Goal: Transaction & Acquisition: Purchase product/service

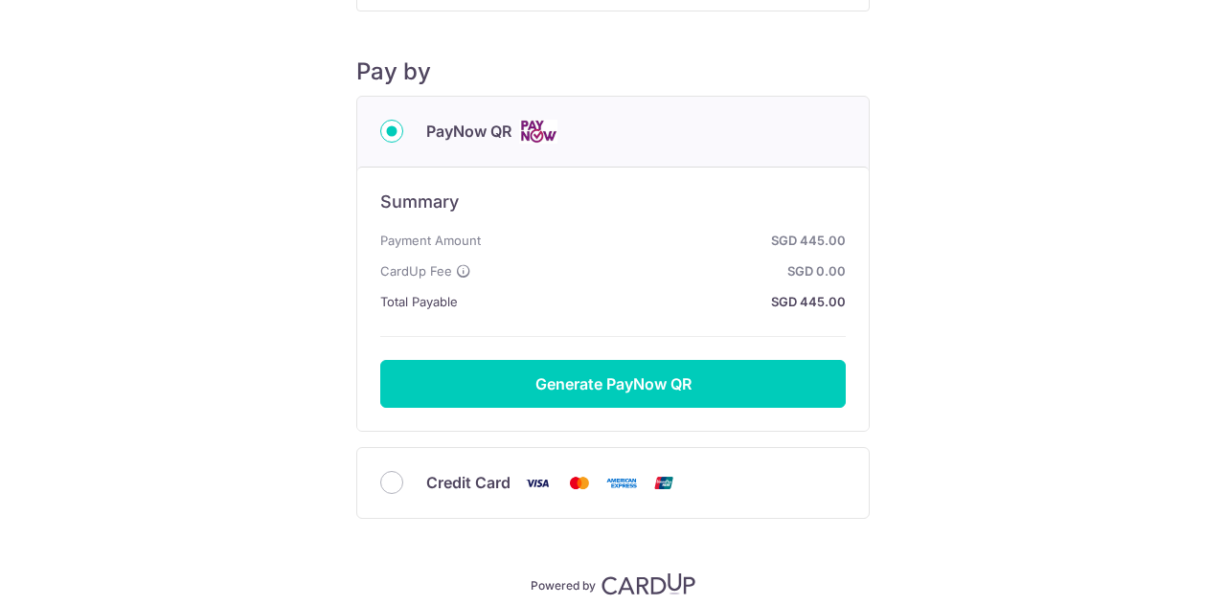
scroll to position [199, 0]
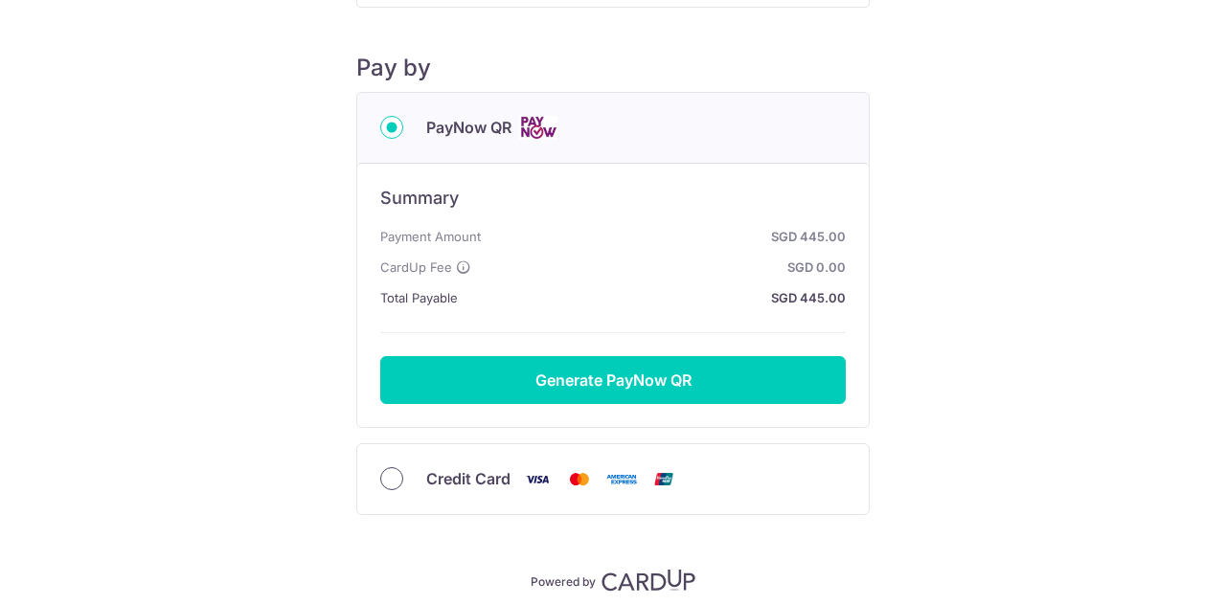
click at [391, 472] on input "Credit Card" at bounding box center [391, 478] width 23 height 23
radio input "true"
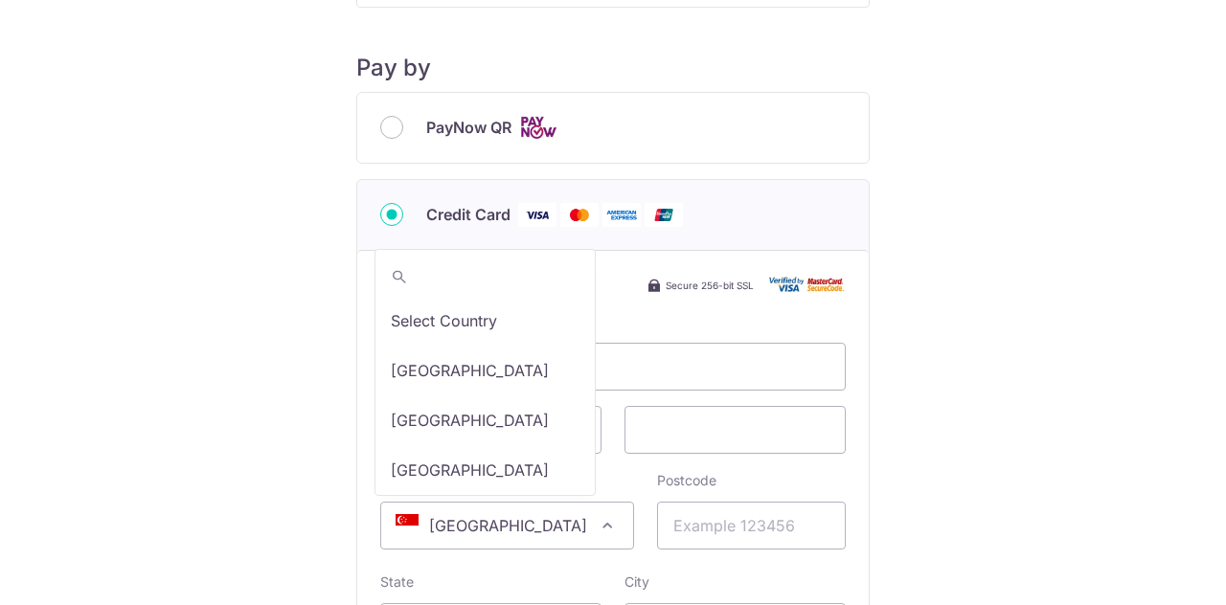
click at [596, 522] on span at bounding box center [607, 525] width 23 height 23
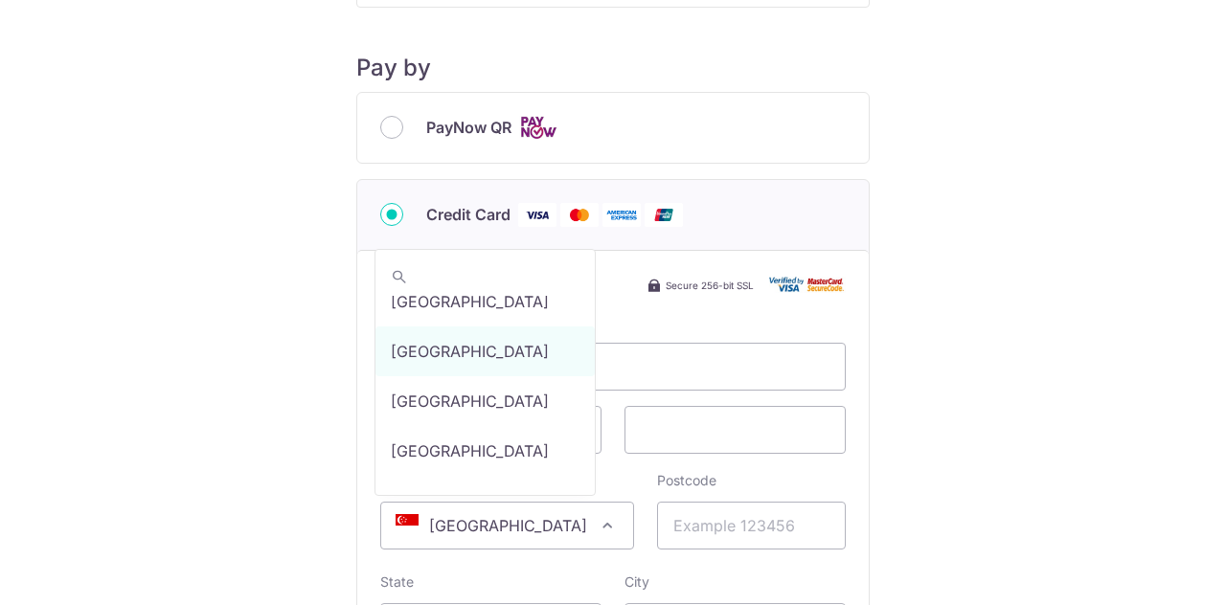
type input "23 CHOA [PERSON_NAME] NORTH 6 #11-08 YEW TEE RESIDENCES, [GEOGRAPHIC_DATA]"
type input "689579"
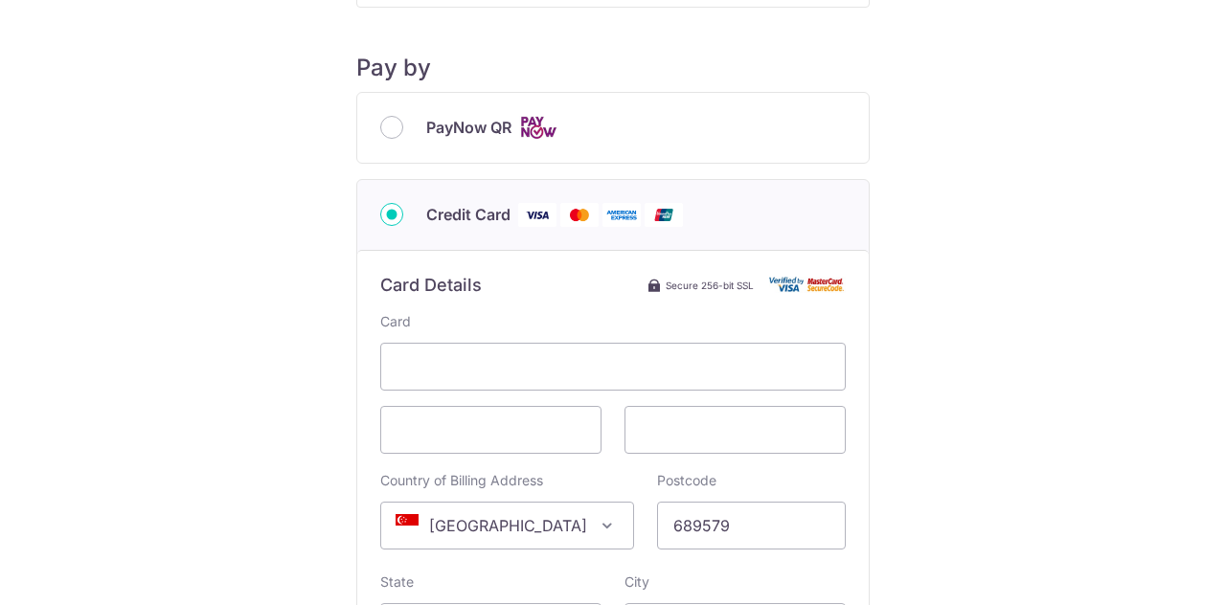
click at [596, 528] on span at bounding box center [607, 525] width 23 height 23
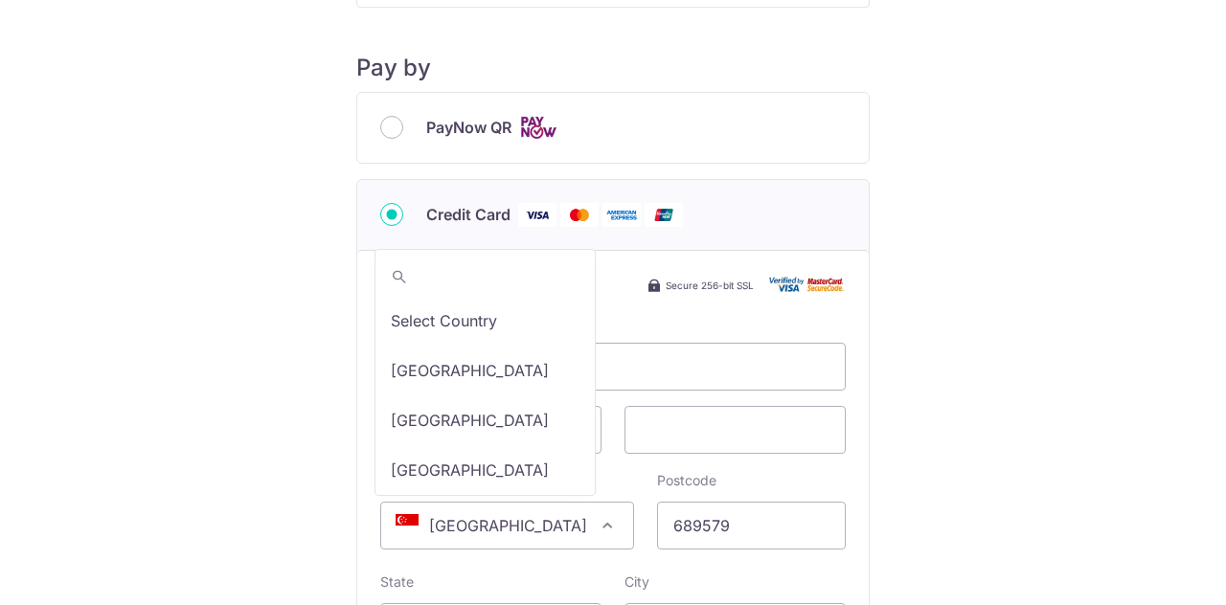
click at [596, 528] on span at bounding box center [607, 525] width 23 height 23
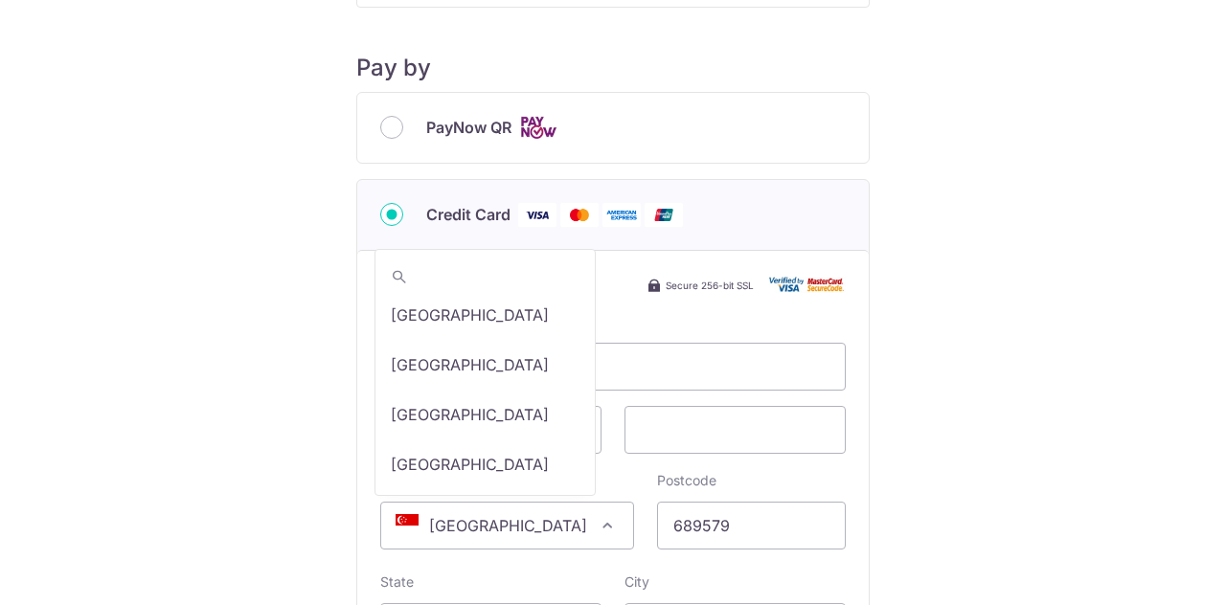
scroll to position [2067, 0]
type input "23 CHOA [PERSON_NAME] NORTH 6 #11-08 YEW TEE RESIDENCES, [GEOGRAPHIC_DATA]"
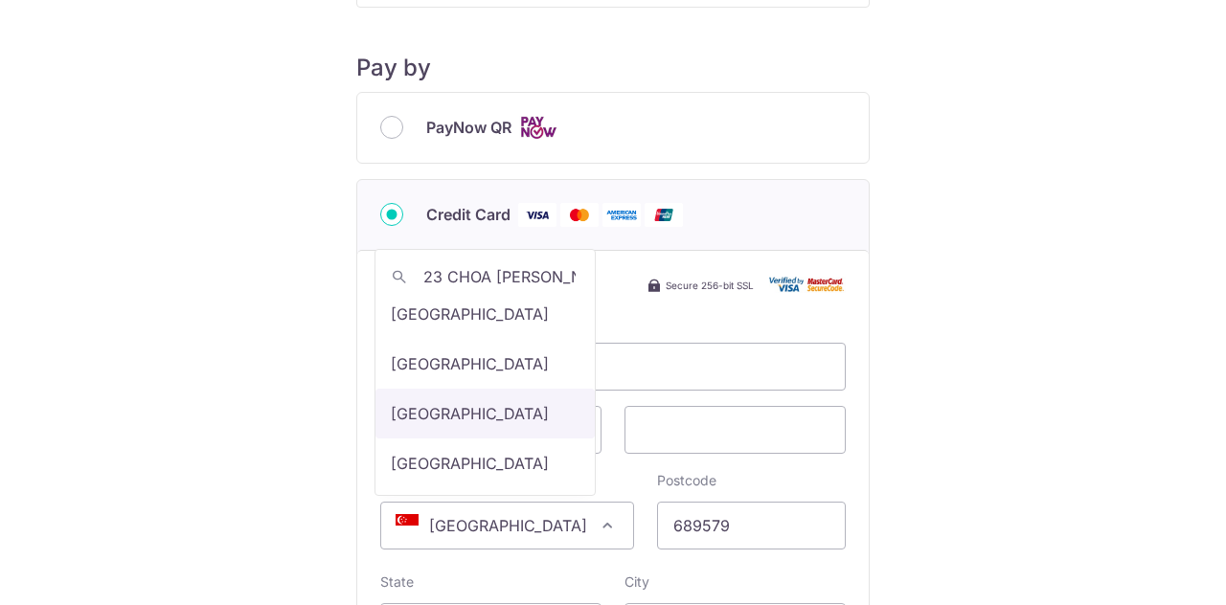
scroll to position [0, 0]
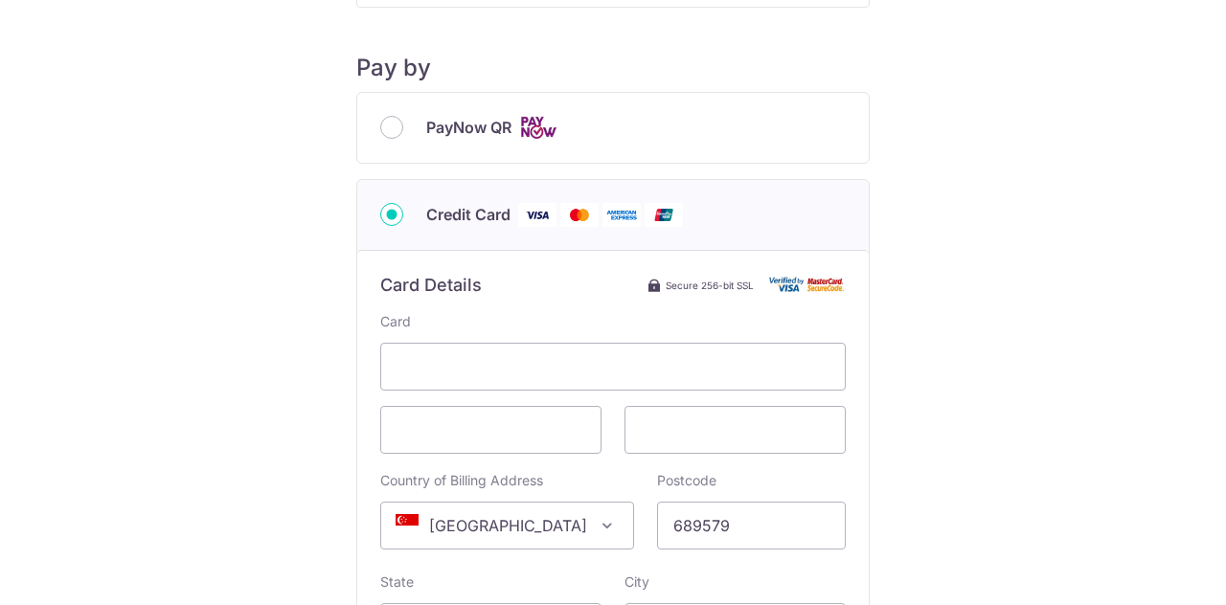
click at [596, 528] on span at bounding box center [607, 525] width 23 height 23
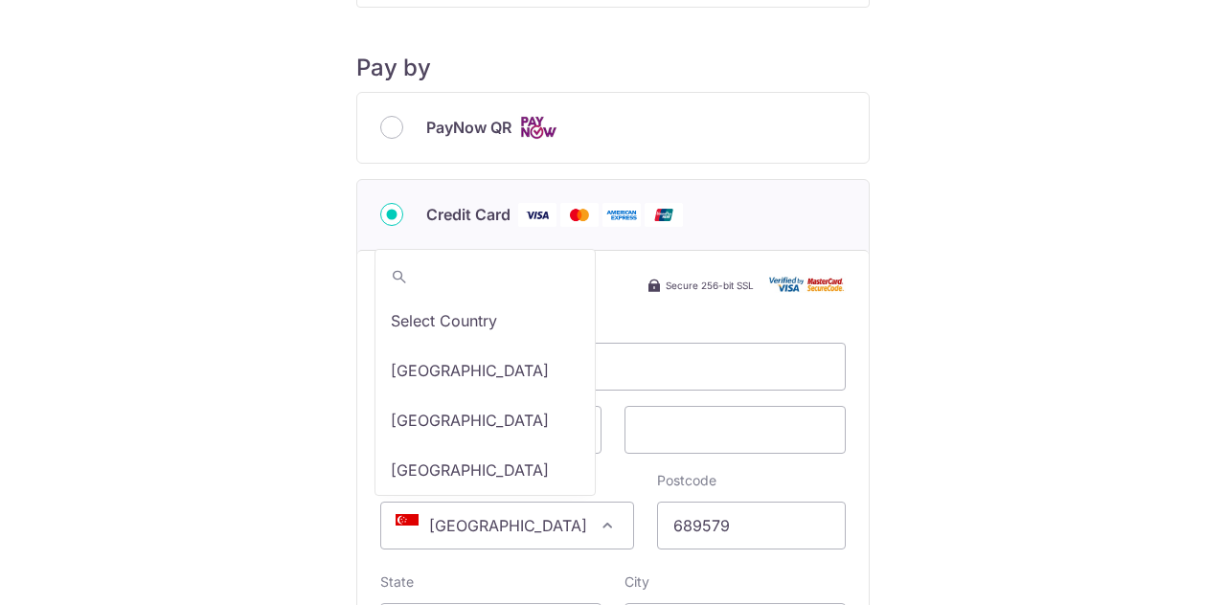
click at [596, 528] on span at bounding box center [607, 525] width 23 height 23
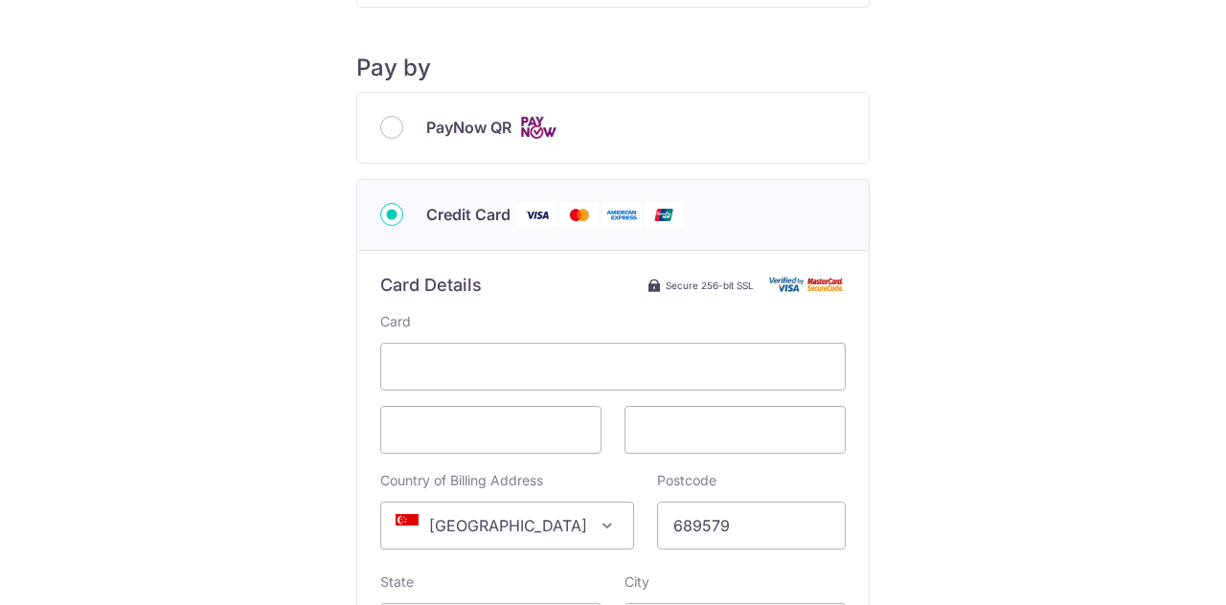
click at [255, 457] on div "Payment Details Payment Amount SGD 445.00 Payment Reference IN226113143CIS Emai…" at bounding box center [613, 377] width 1134 height 1092
click at [978, 349] on div "Payment Details Payment Amount SGD 445.00 Payment Reference IN226113143CIS Emai…" at bounding box center [613, 377] width 1134 height 1092
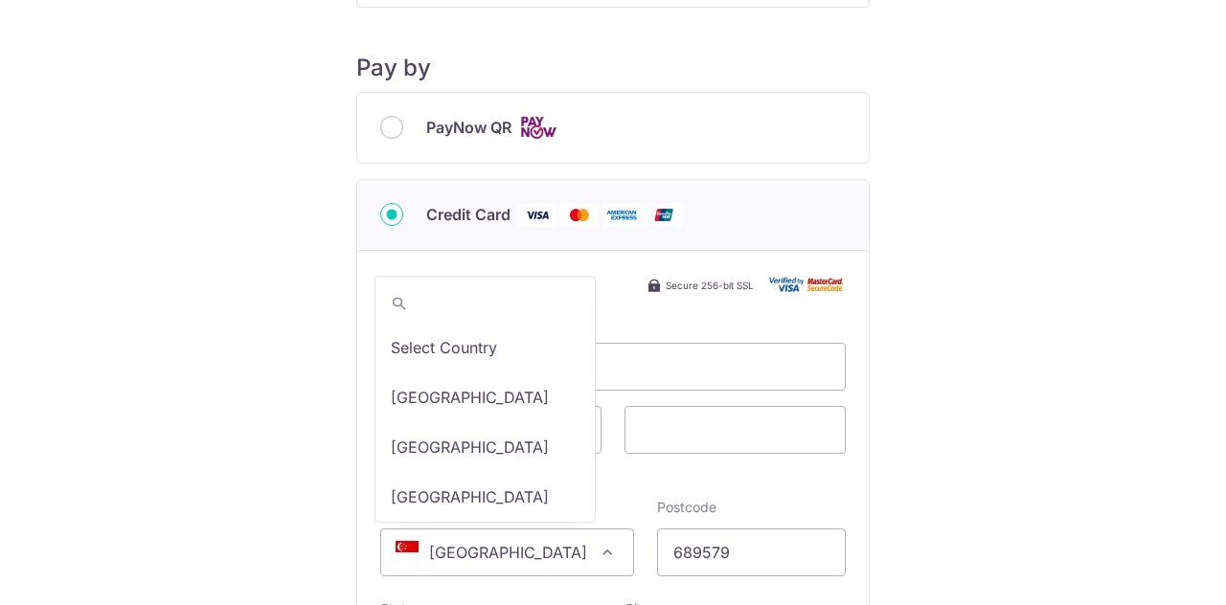
click at [596, 550] on span at bounding box center [607, 552] width 23 height 23
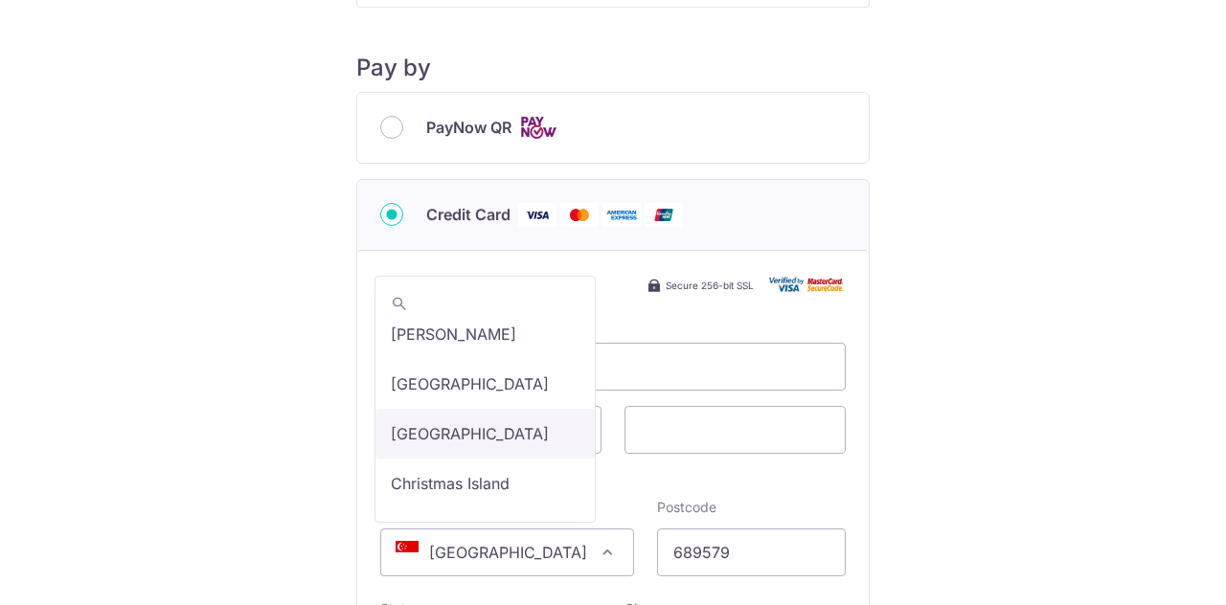
select select "48"
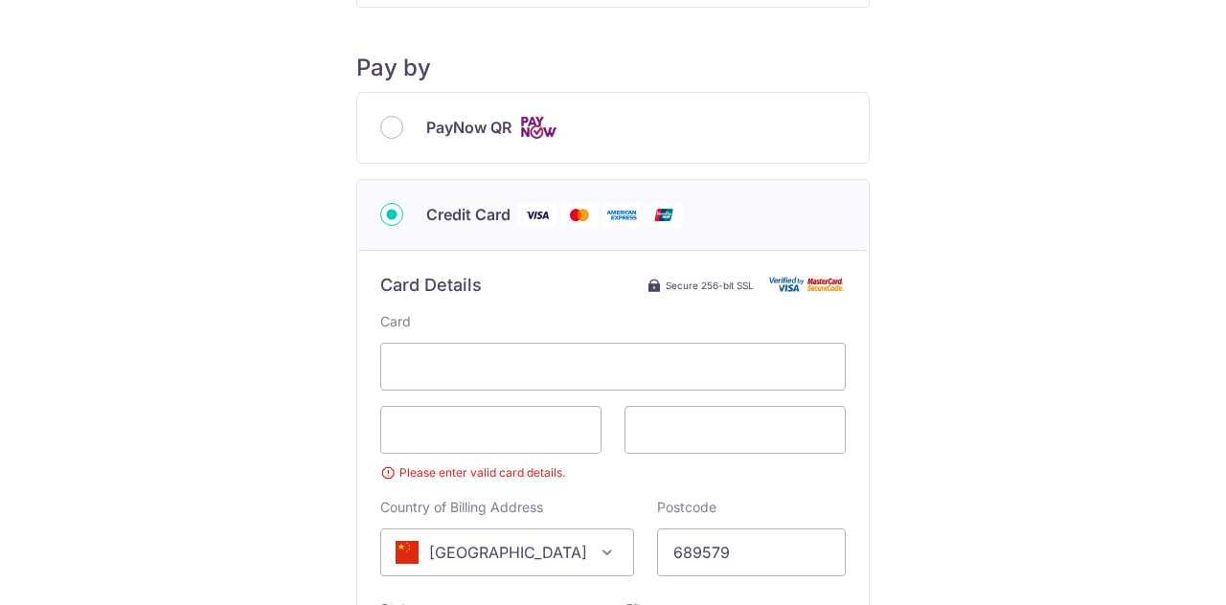
click at [309, 396] on div "Payment Details Payment Amount SGD 445.00 Payment Reference IN226113143CIS Emai…" at bounding box center [613, 390] width 1134 height 1119
click at [450, 441] on span at bounding box center [490, 430] width 221 height 48
click at [513, 466] on small "Please enter valid card details." at bounding box center [612, 472] width 465 height 19
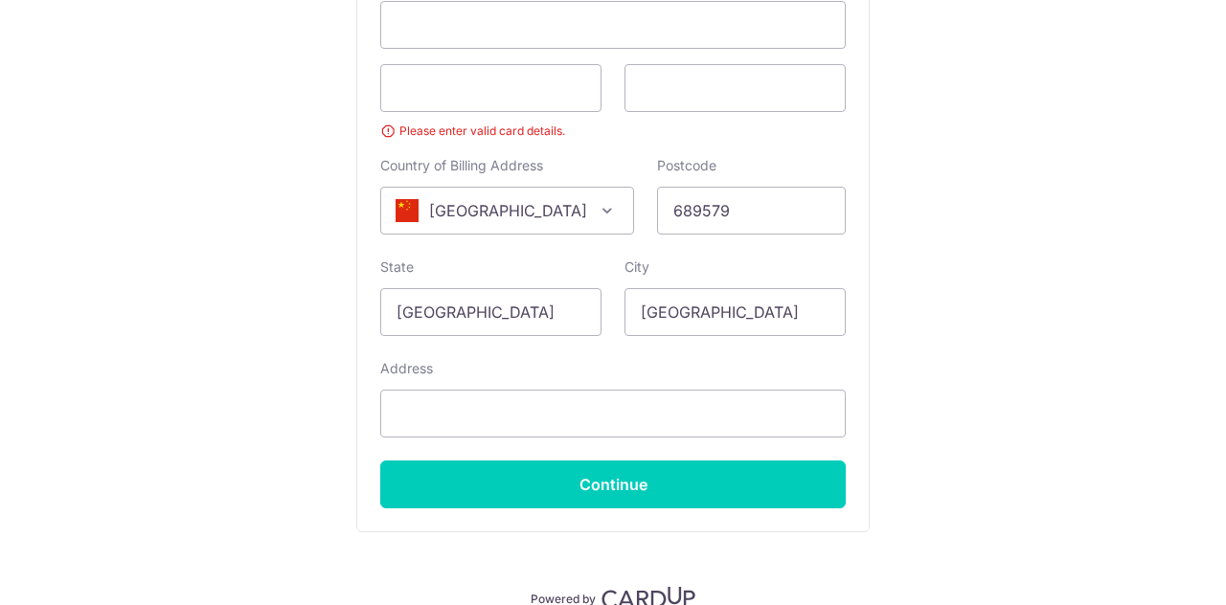
scroll to position [536, 0]
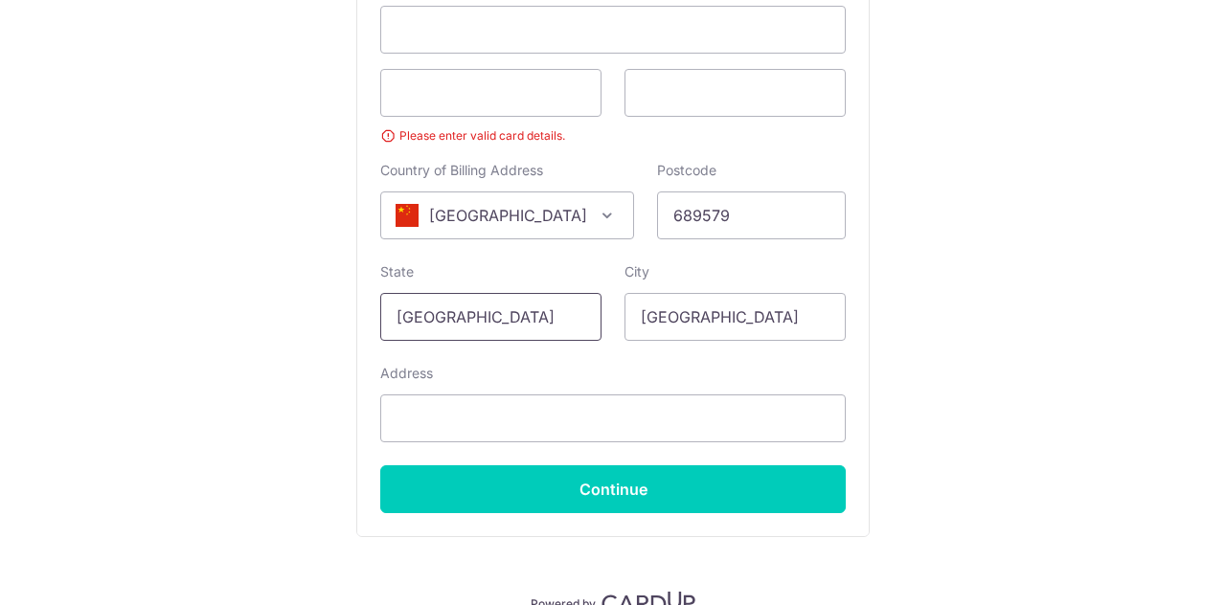
click at [537, 310] on input "[GEOGRAPHIC_DATA]" at bounding box center [490, 317] width 221 height 48
drag, startPoint x: 511, startPoint y: 312, endPoint x: 332, endPoint y: 297, distance: 179.7
click at [332, 297] on div "Payment Details Payment Amount SGD 445.00 Payment Reference IN226113143CIS Emai…" at bounding box center [613, 53] width 1134 height 1119
click at [294, 420] on div "Payment Details Payment Amount SGD 445.00 Payment Reference IN226113143CIS Emai…" at bounding box center [613, 53] width 1134 height 1119
click at [714, 216] on input "689579" at bounding box center [751, 215] width 189 height 48
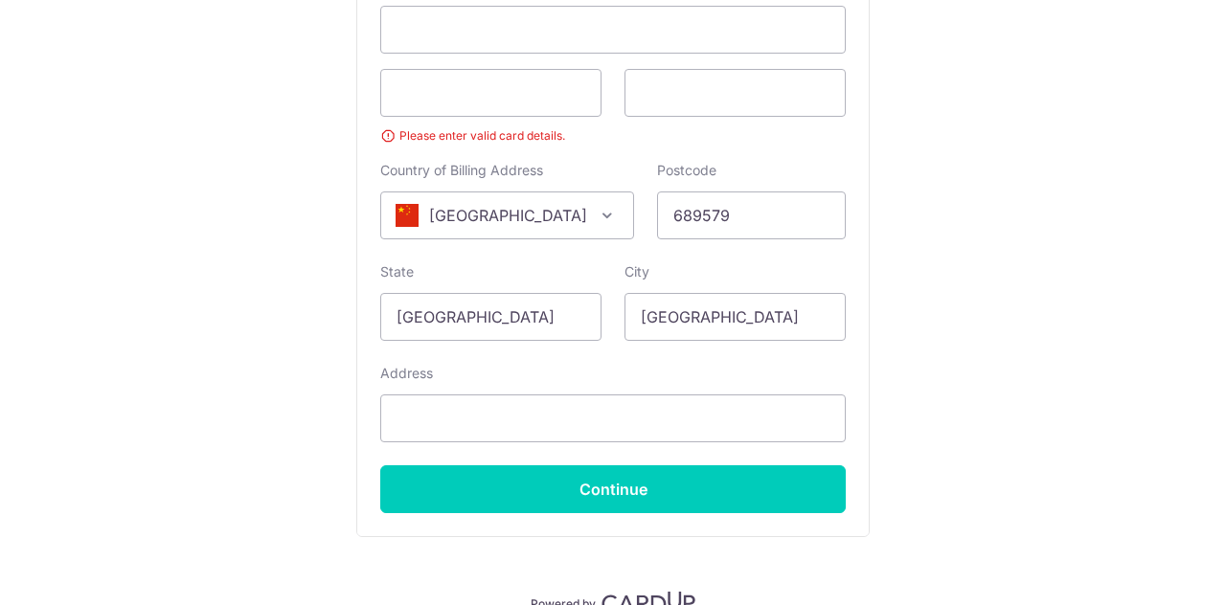
click at [952, 204] on div "Payment Details Payment Amount SGD 445.00 Payment Reference IN226113143CIS Emai…" at bounding box center [613, 53] width 1134 height 1119
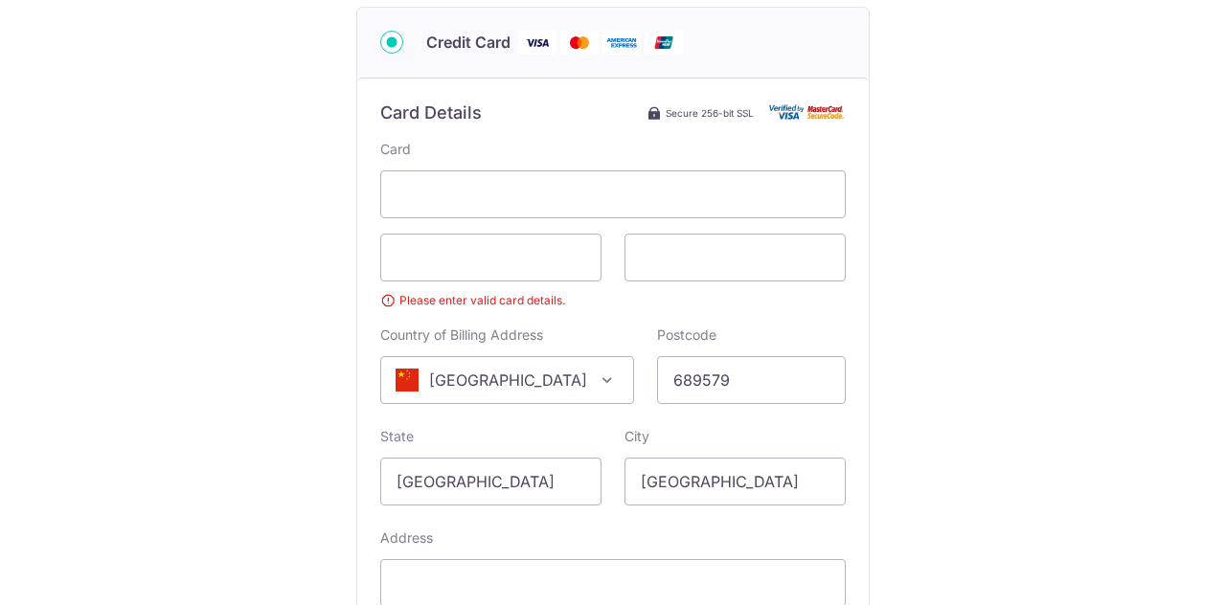
scroll to position [388, 0]
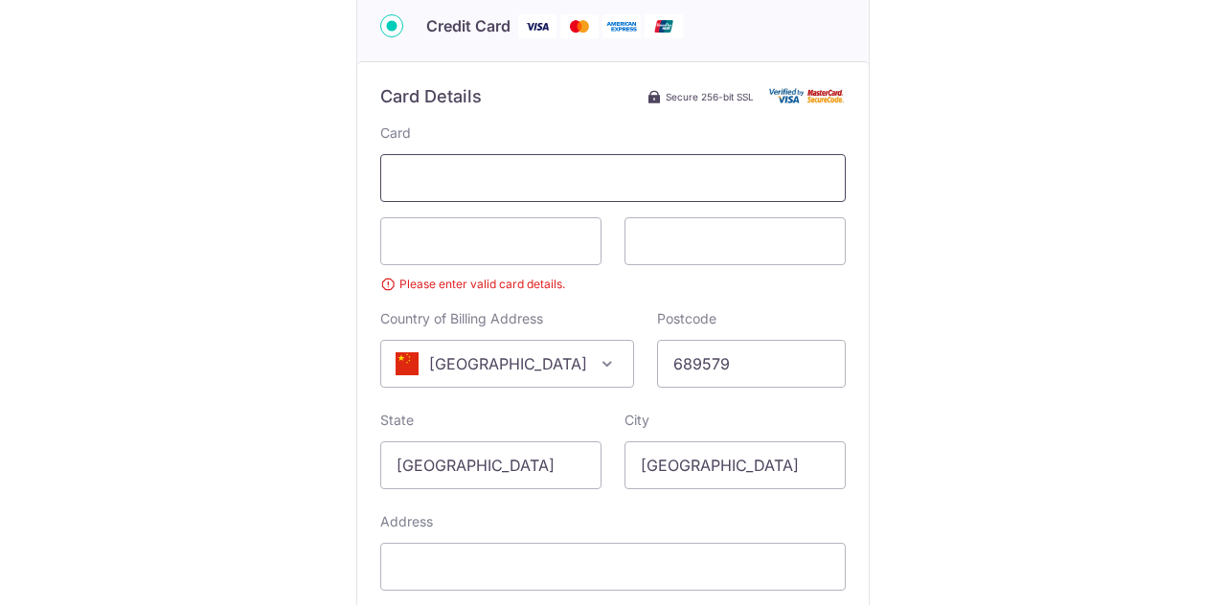
click at [687, 157] on span at bounding box center [612, 178] width 465 height 48
click at [581, 362] on span "[GEOGRAPHIC_DATA]" at bounding box center [507, 364] width 252 height 46
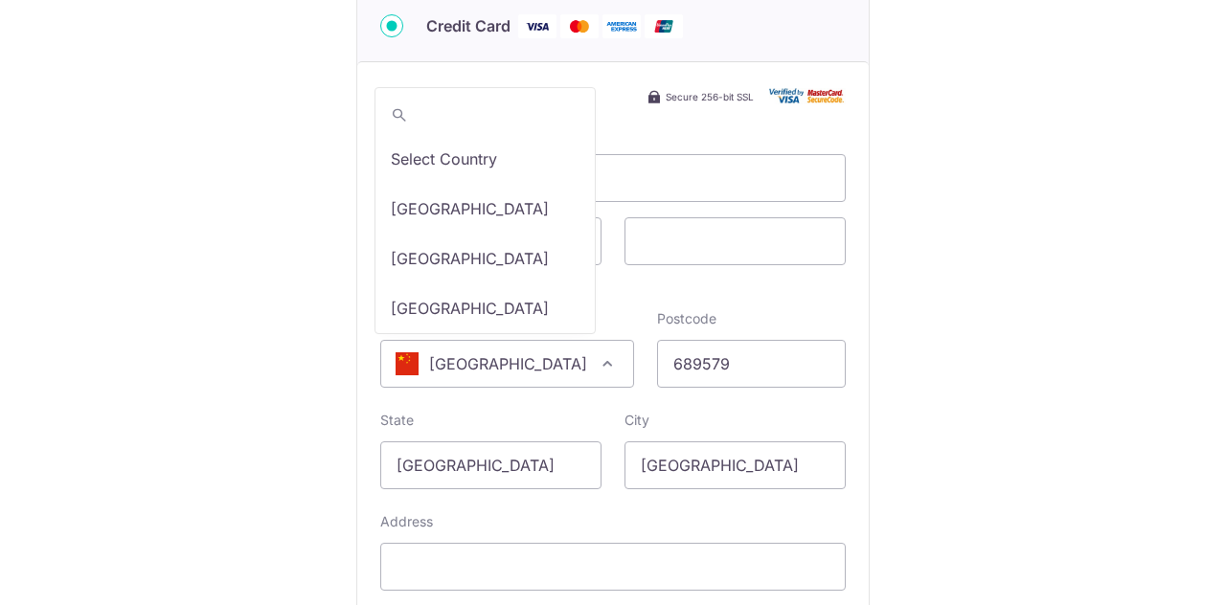
scroll to position [2382, 0]
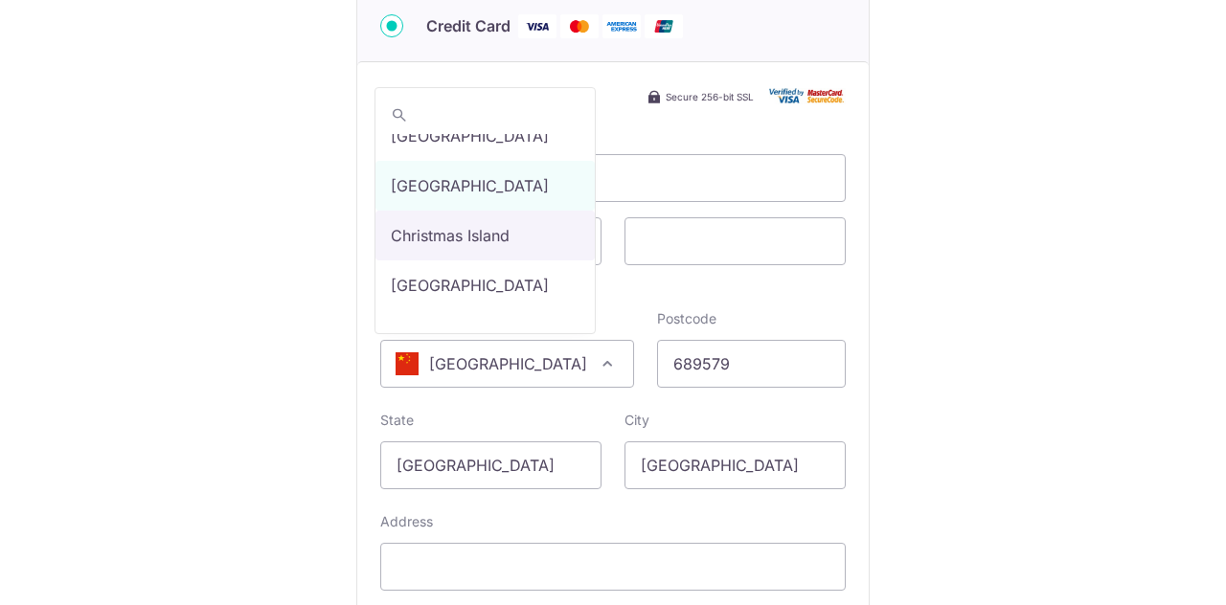
type input "23 CHOA [PERSON_NAME] NORTH 6 #11-08 YEW TEE RESIDENCES, [GEOGRAPHIC_DATA]"
select select "199"
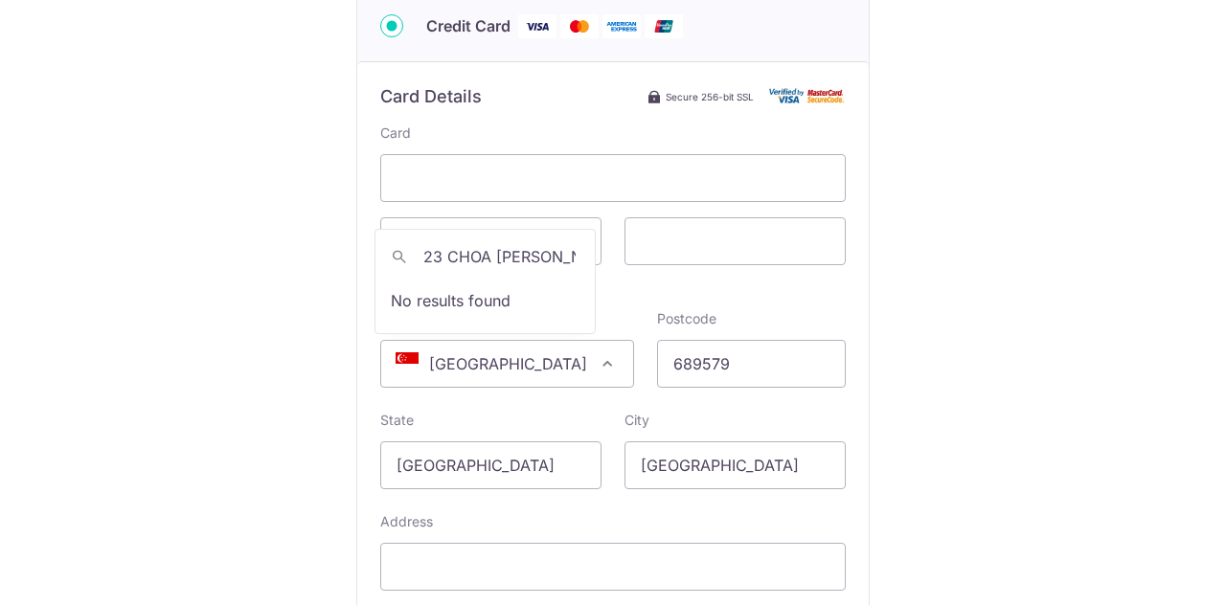
scroll to position [0, 0]
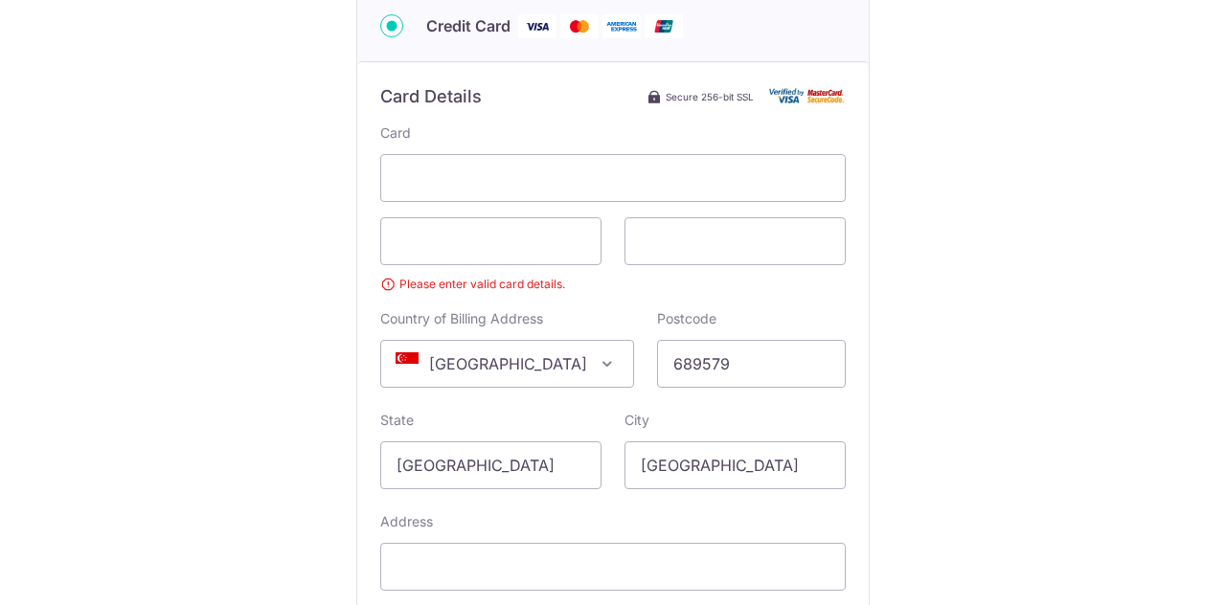
click at [958, 253] on div "Payment Details Payment Amount SGD 445.00 Payment Reference IN226113143CIS Emai…" at bounding box center [613, 202] width 1134 height 1119
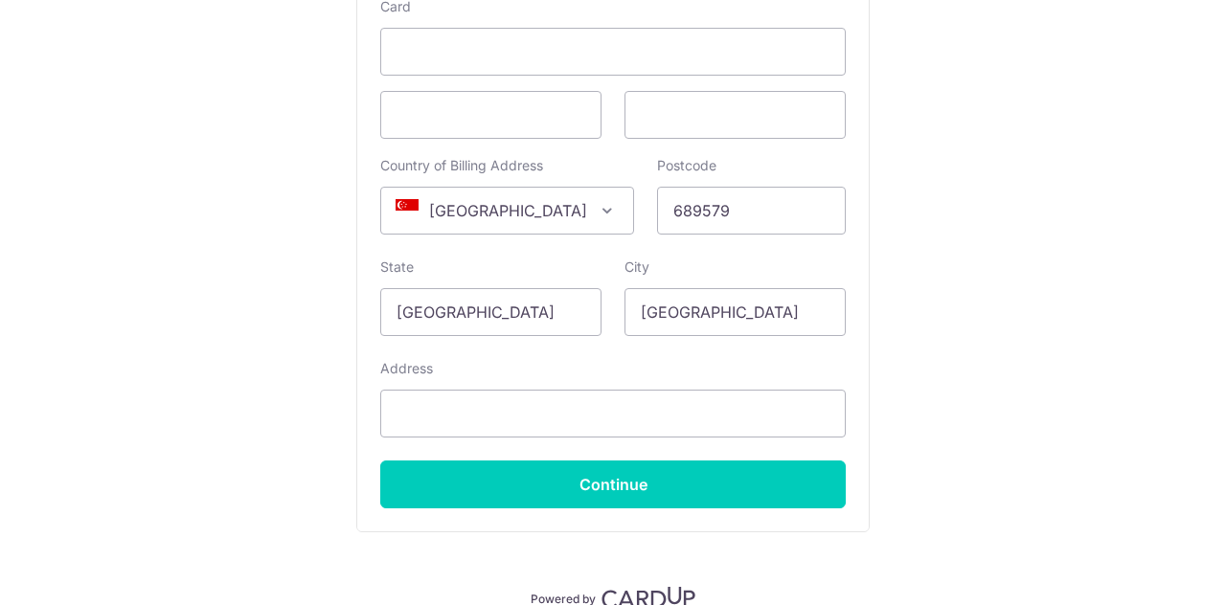
scroll to position [515, 0]
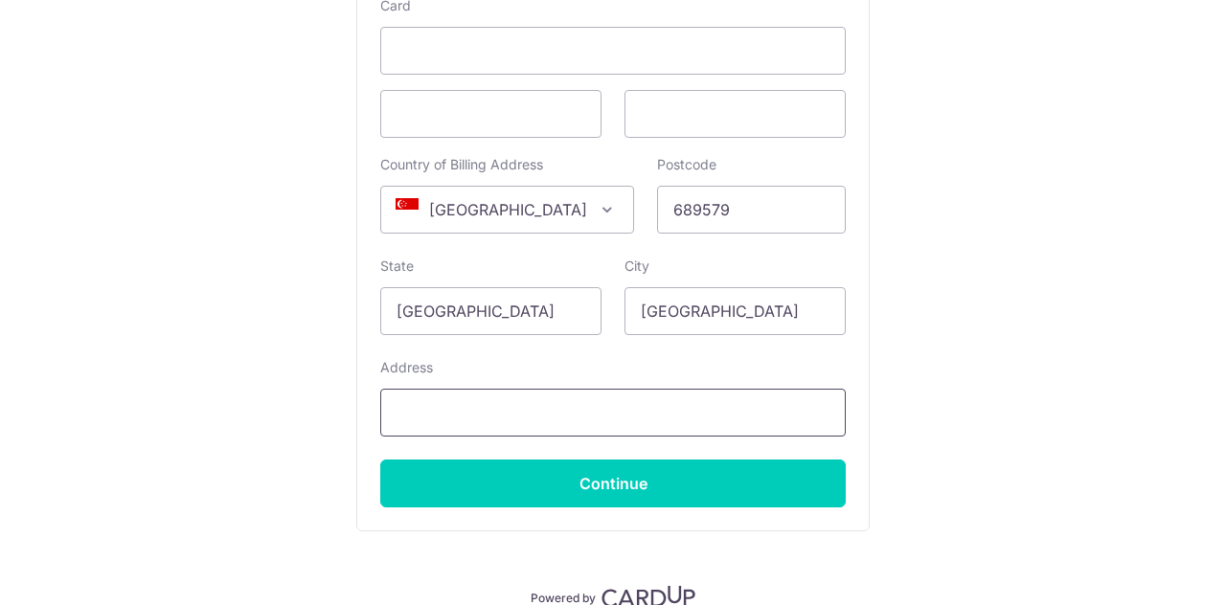
click at [471, 412] on input "Address" at bounding box center [612, 413] width 465 height 48
type input "23 CHOA [PERSON_NAME] NORTH 6 #11-08 YEW TEE RESIDENCES, [GEOGRAPHIC_DATA]"
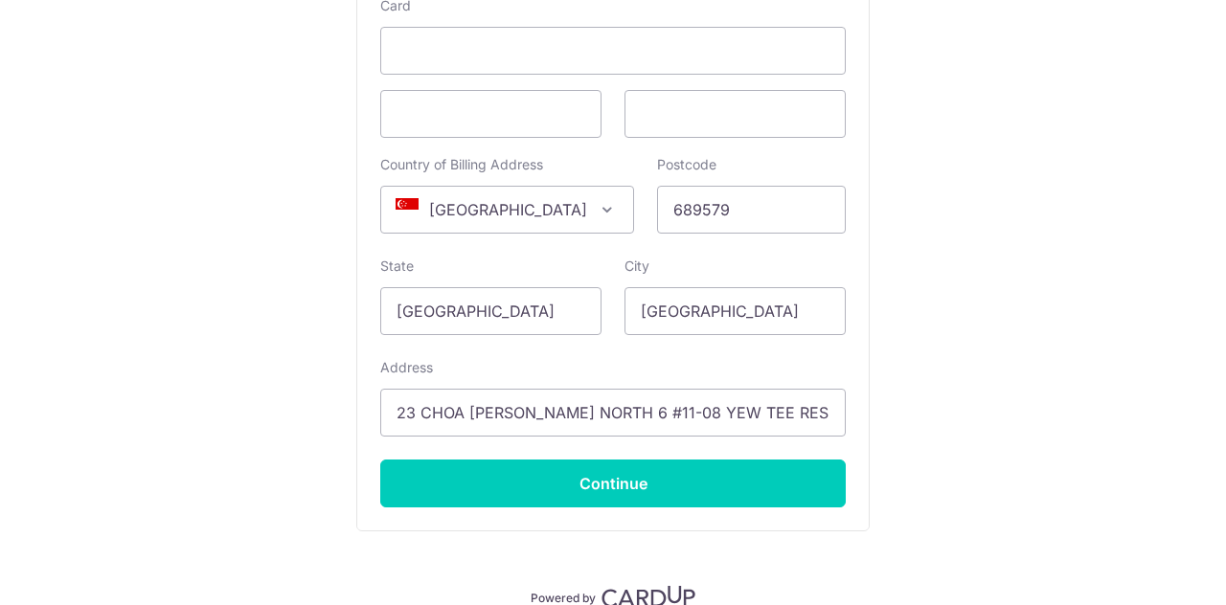
click at [992, 285] on div "Payment Details Payment Amount SGD 445.00 Payment Reference IN226113143CIS Emai…" at bounding box center [613, 62] width 1134 height 1092
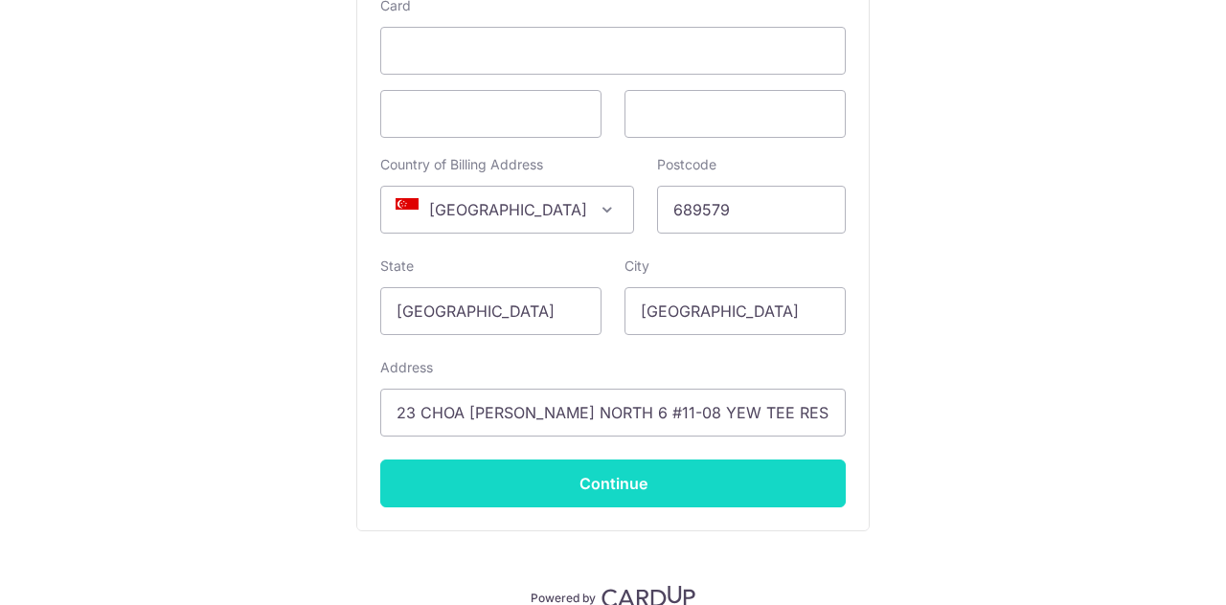
click at [603, 479] on input "Continue" at bounding box center [612, 484] width 465 height 48
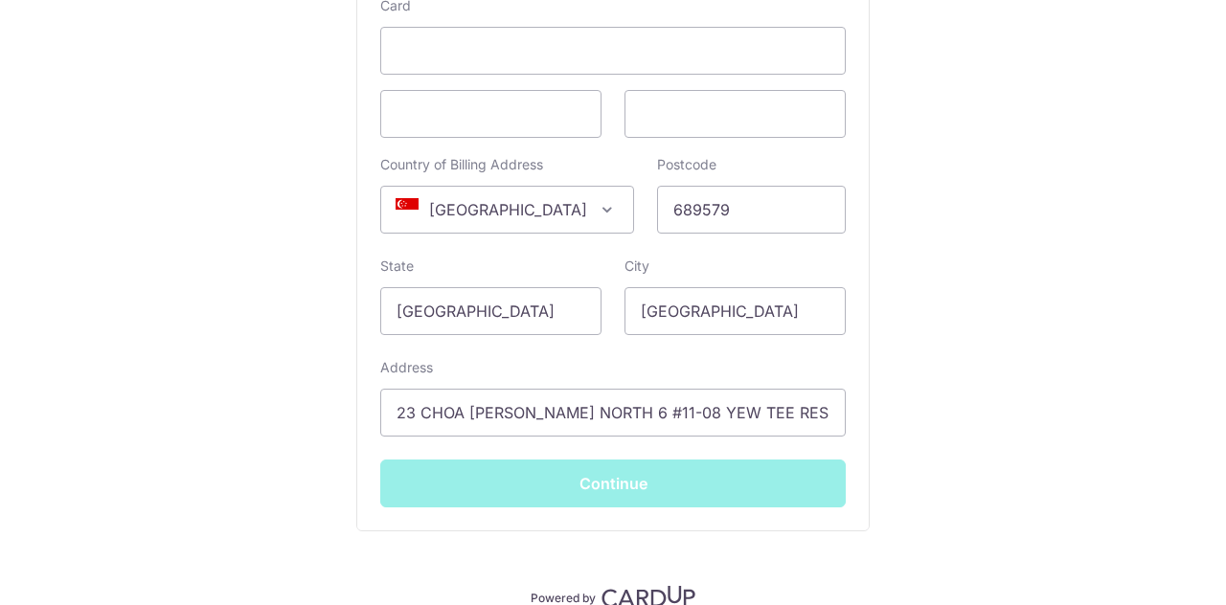
type input "**** 8993"
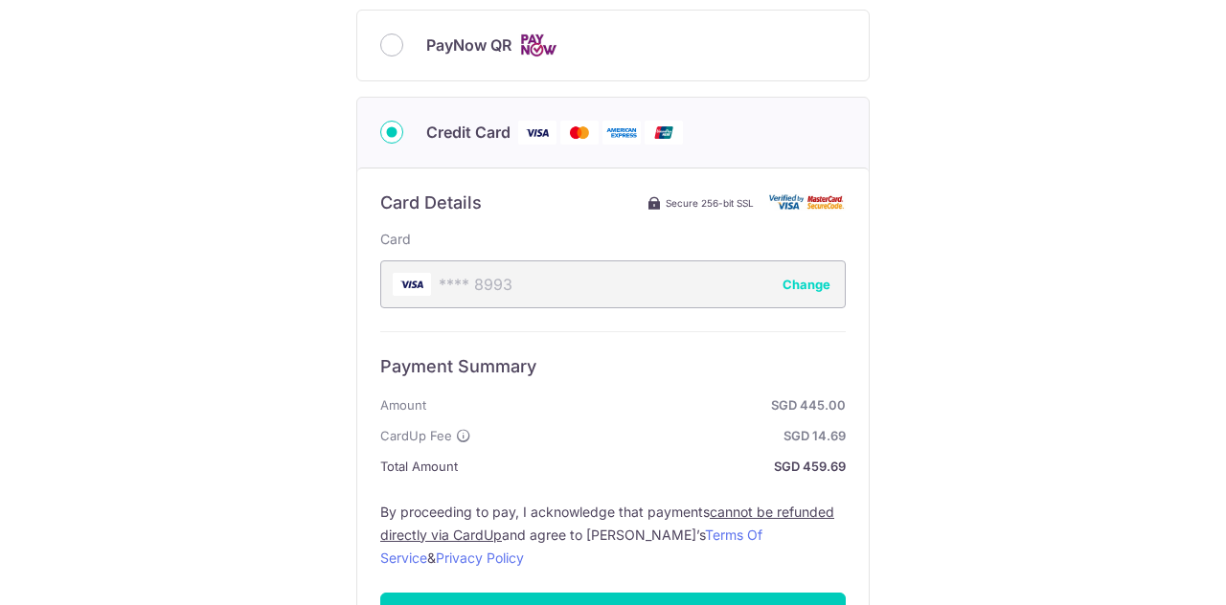
scroll to position [504, 0]
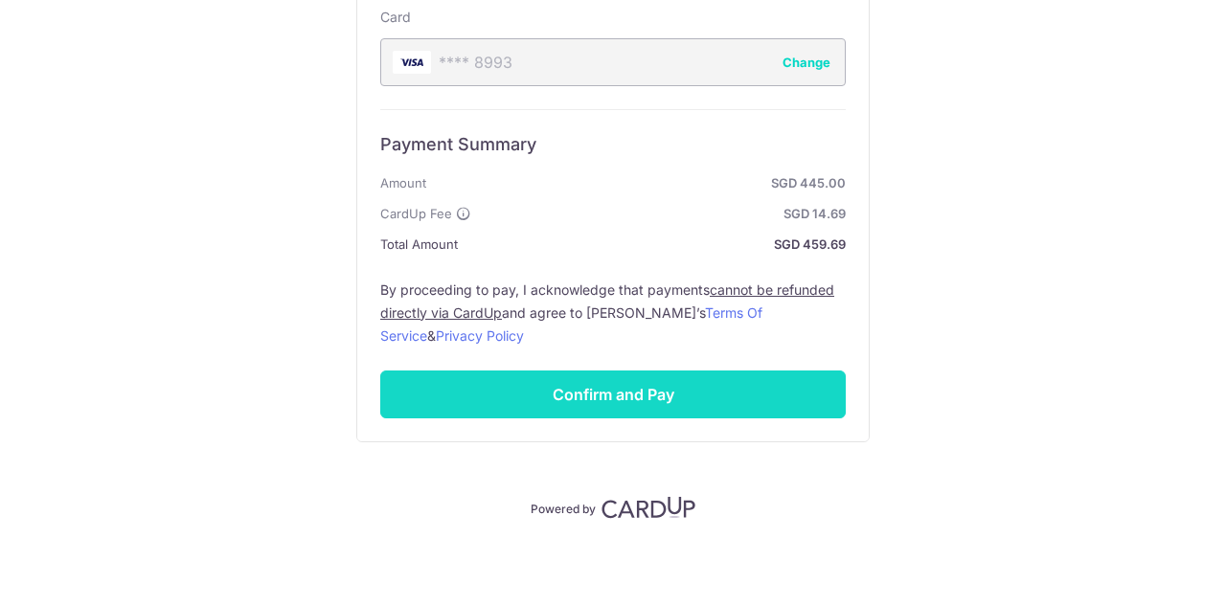
click at [620, 399] on input "Confirm and Pay" at bounding box center [612, 395] width 465 height 48
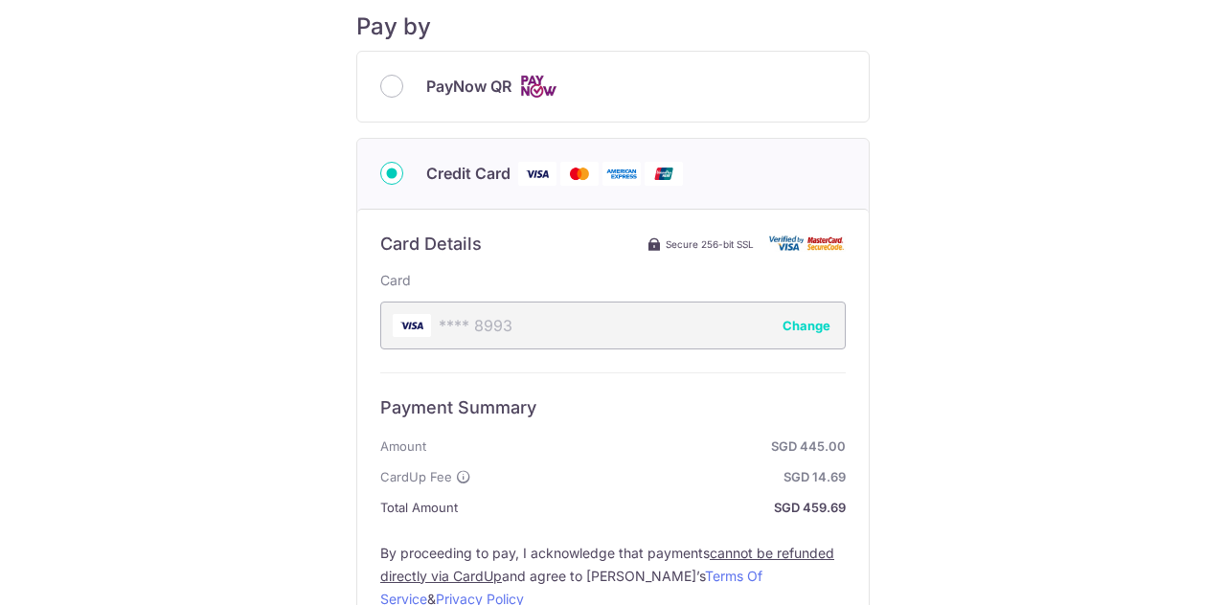
scroll to position [0, 0]
